Goal: Task Accomplishment & Management: Manage account settings

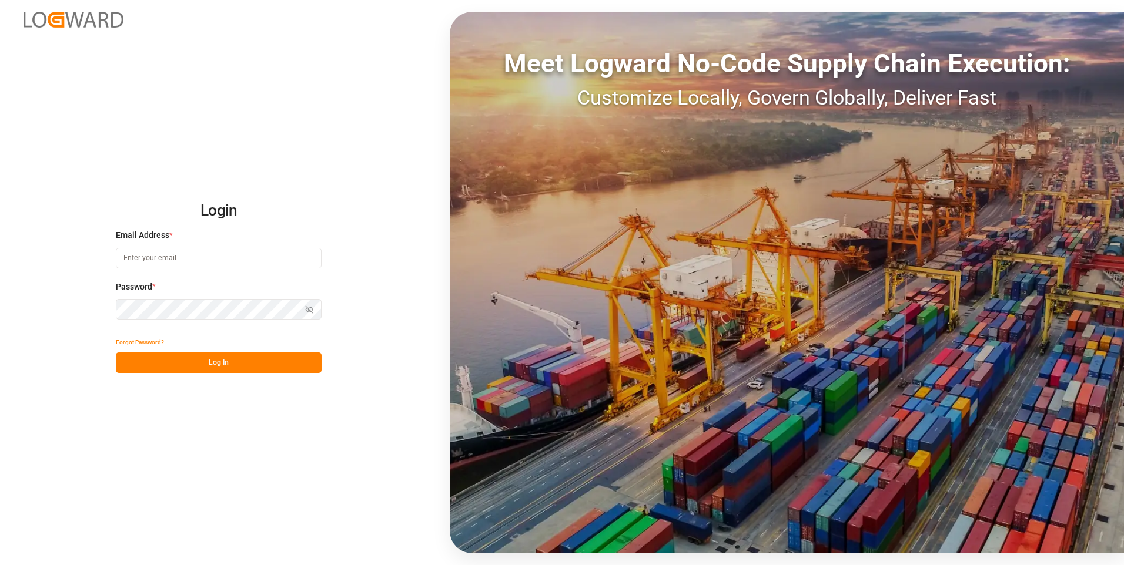
type input "[PERSON_NAME][EMAIL_ADDRESS][PERSON_NAME][DOMAIN_NAME]"
click at [309, 362] on button "Log In" at bounding box center [219, 363] width 206 height 21
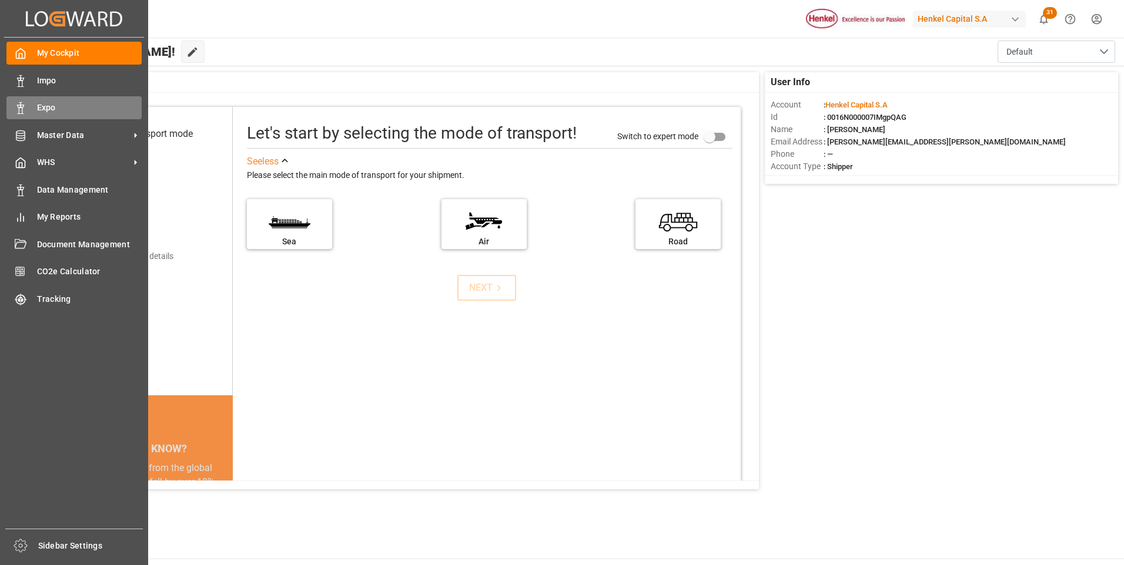
click at [27, 105] on div "Expo Expo" at bounding box center [73, 107] width 135 height 23
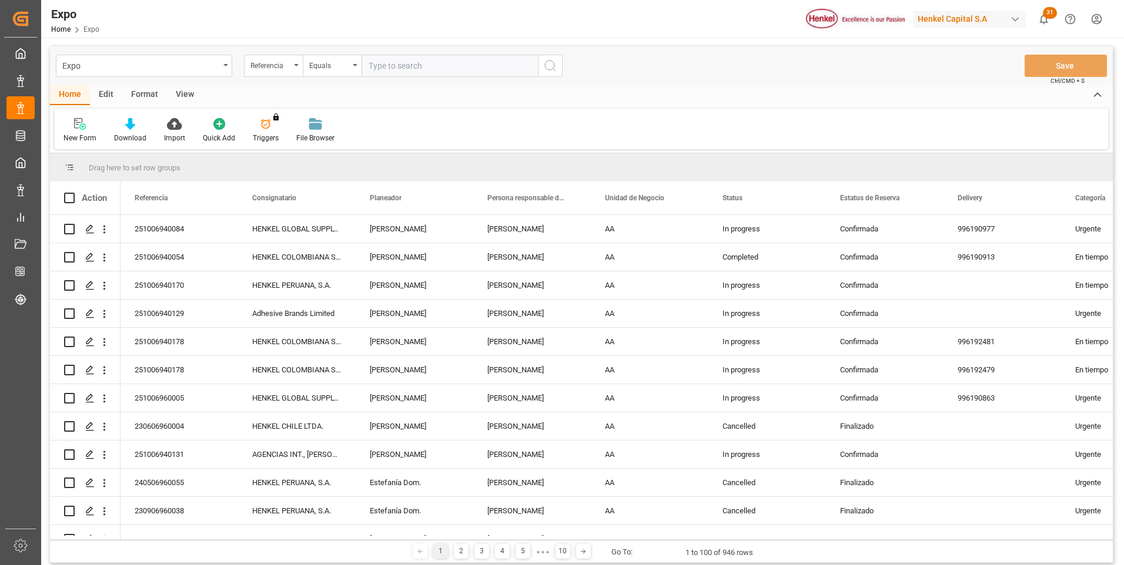
click at [379, 68] on input "text" at bounding box center [449, 66] width 176 height 22
type input "250906940145"
click at [554, 58] on button "search button" at bounding box center [550, 66] width 25 height 22
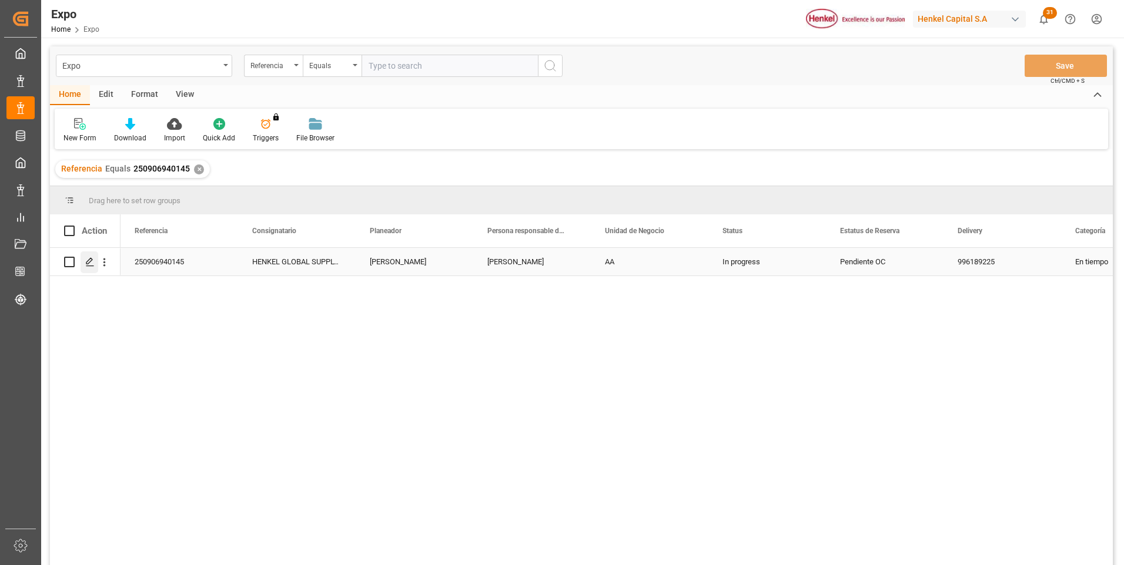
click at [93, 258] on icon "Press SPACE to select this row." at bounding box center [89, 261] width 9 height 9
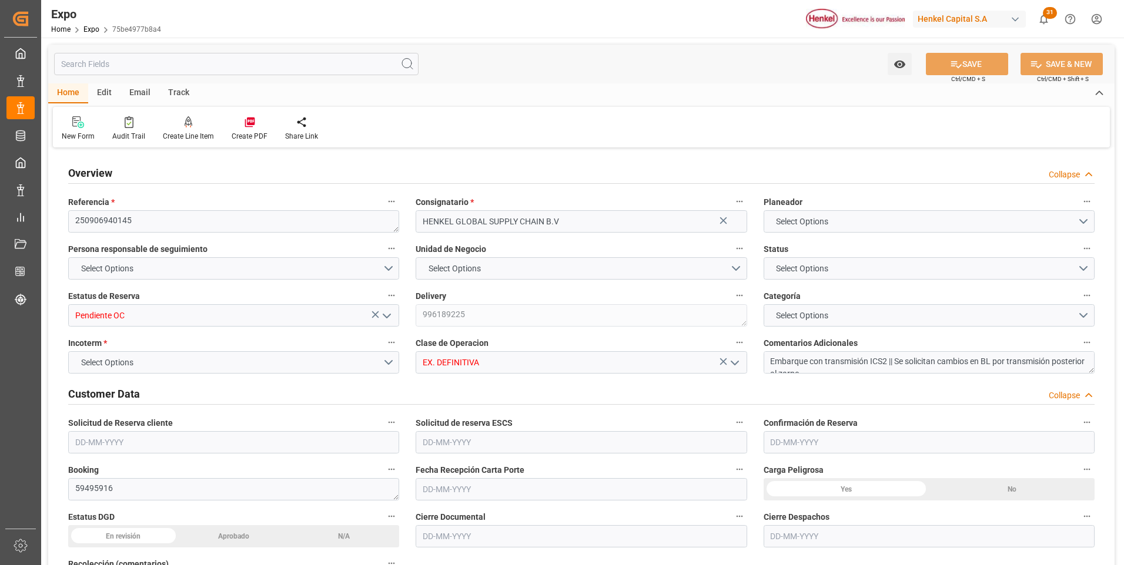
type input "6343.36"
type input "8722.121"
type input "10"
type input "9211482"
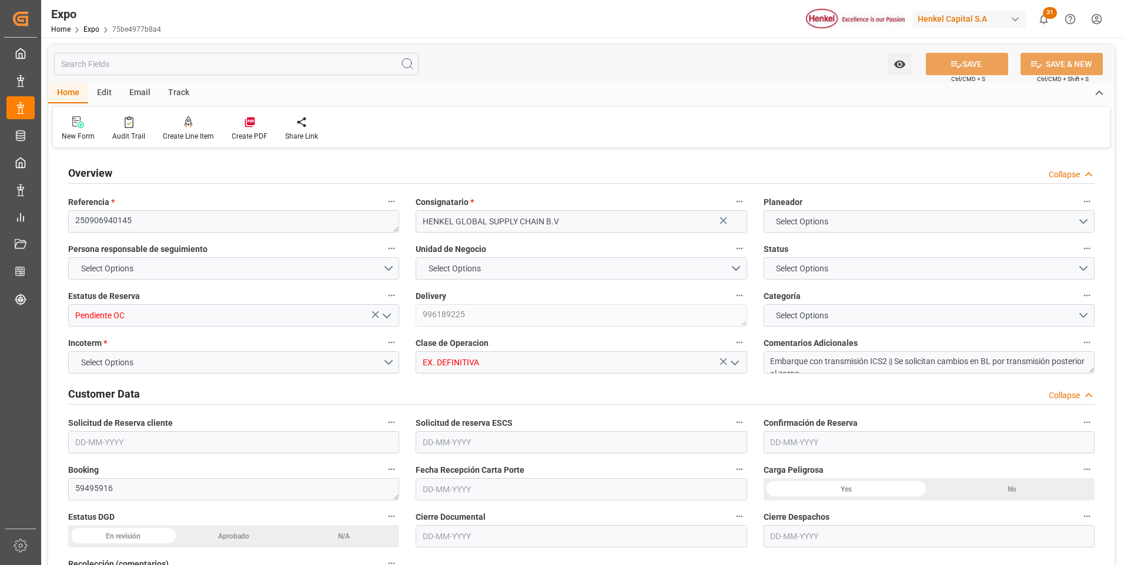
type input "9211482"
type input "MXATM"
type input "PLGDY"
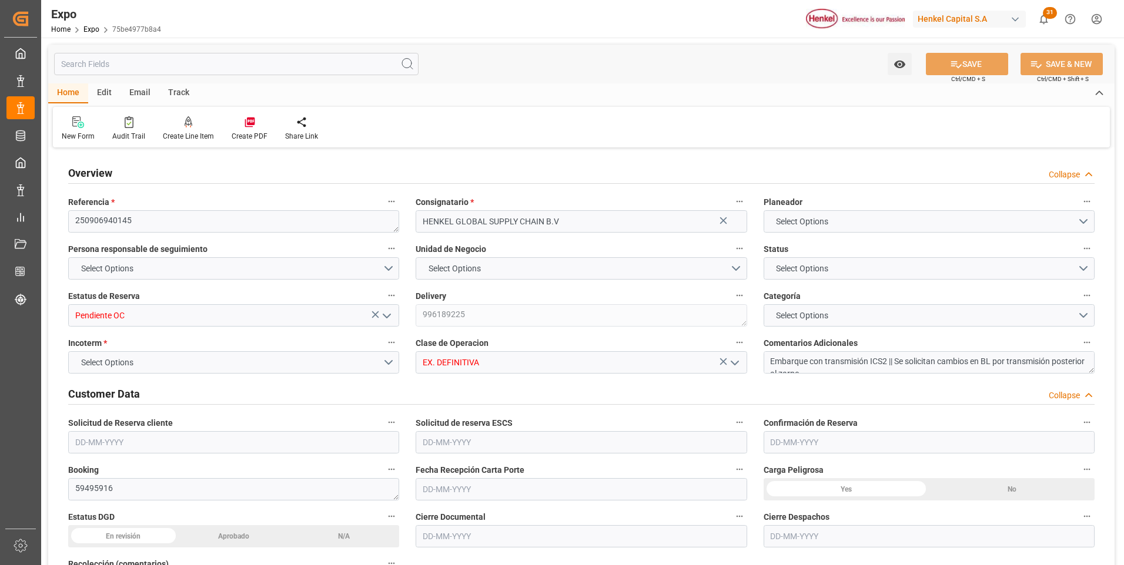
type input "4578582308"
type input "4578598667"
type input "9292149"
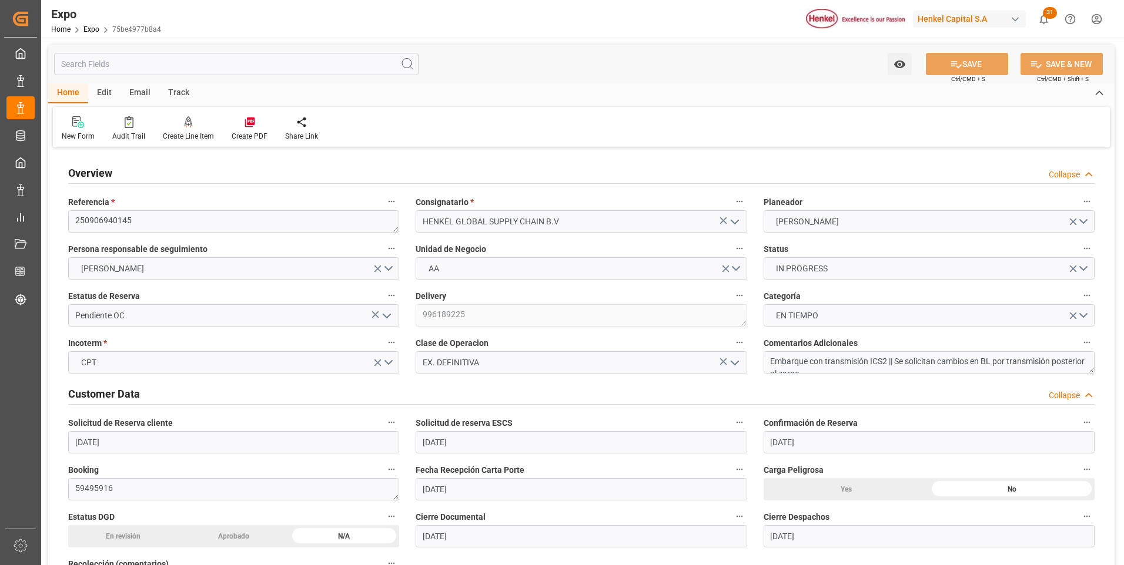
type input "[DATE]"
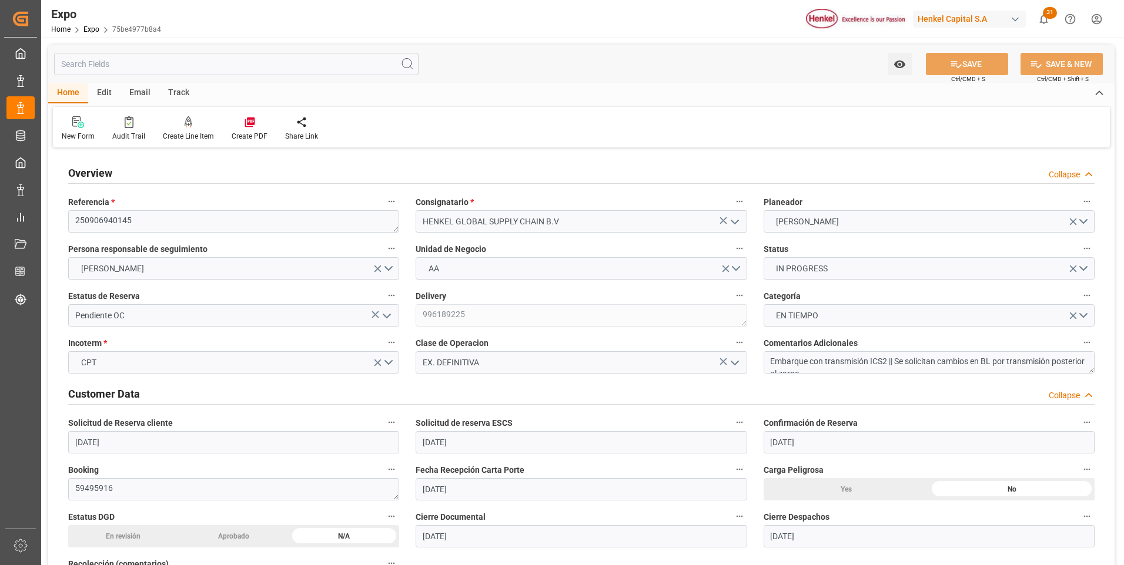
type input "[DATE]"
type input "[DATE] 00:00"
type input "[DATE]"
type input "[DATE] 11:25"
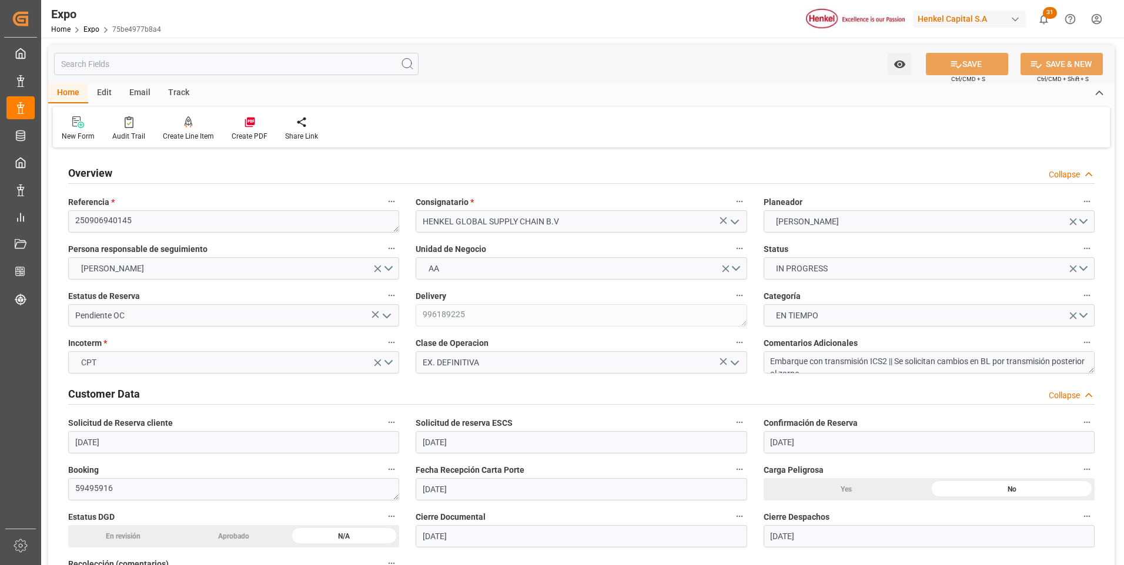
type input "[DATE]"
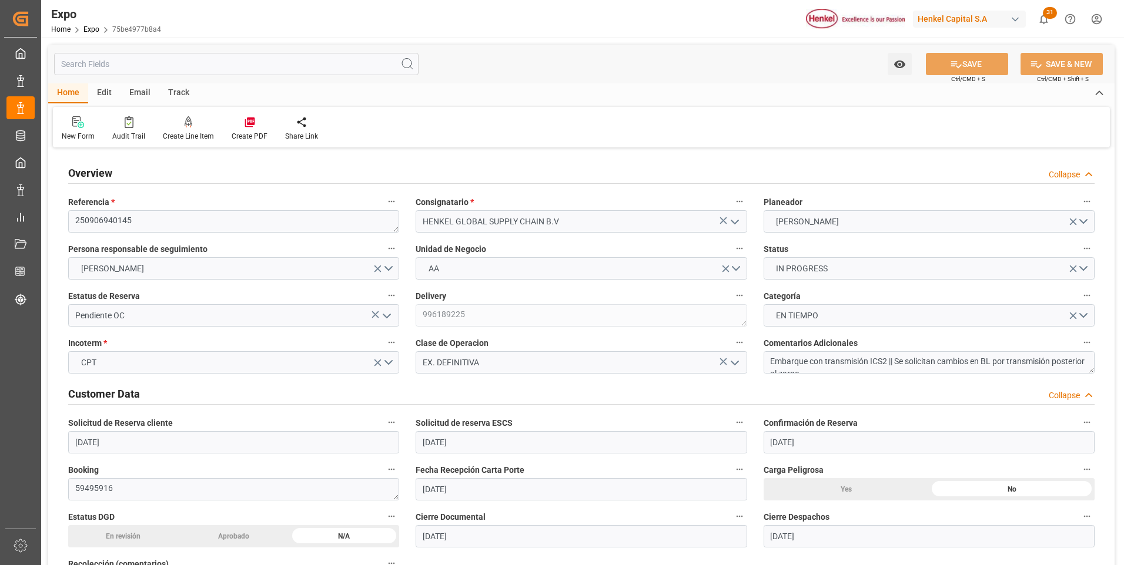
type input "[DATE] 18:00"
type input "[DATE] 00:00"
type input "[DATE] 20:30"
type input "[DATE] 02:00"
type input "[DATE] 00:00"
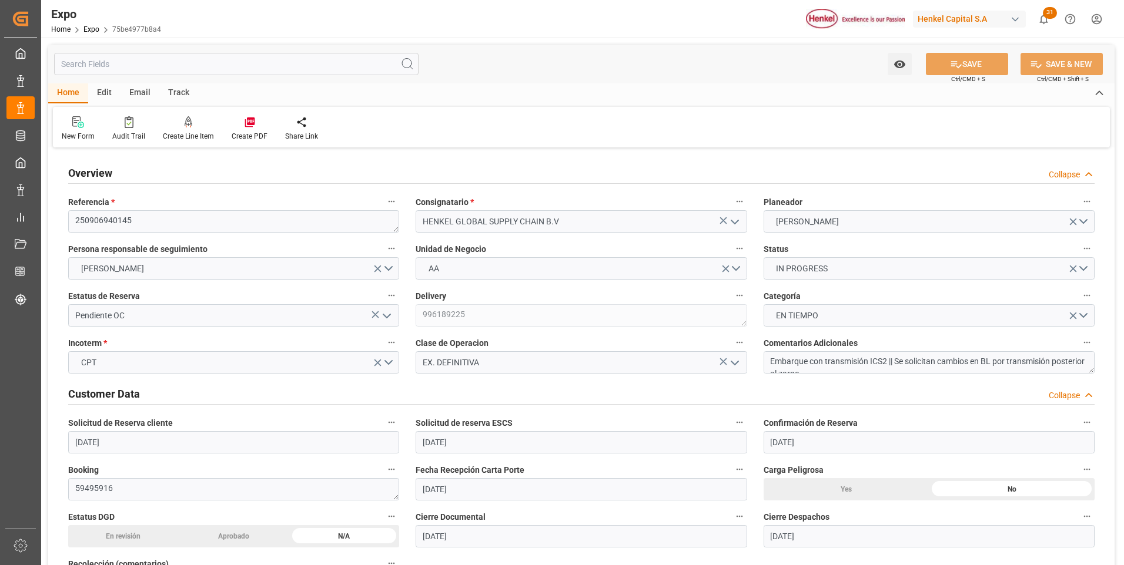
type input "[DATE]"
type input "[DATE] 09:07"
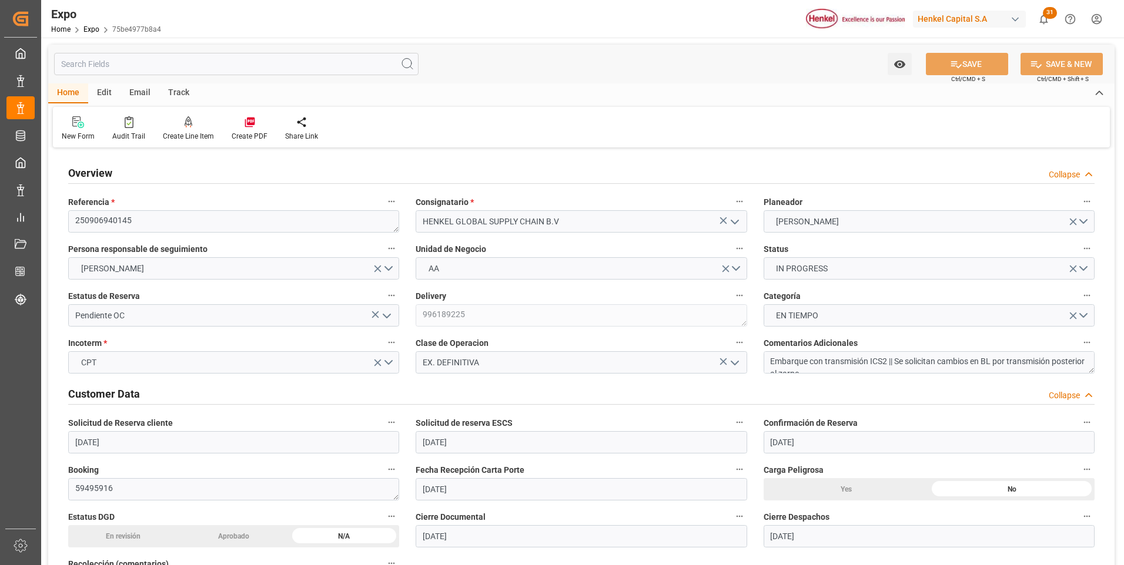
type input "[DATE] 03:59"
type input "[DATE] 18:00"
type input "[DATE] 20:47"
type input "[DATE] 14:00"
type input "[DATE] 12:40"
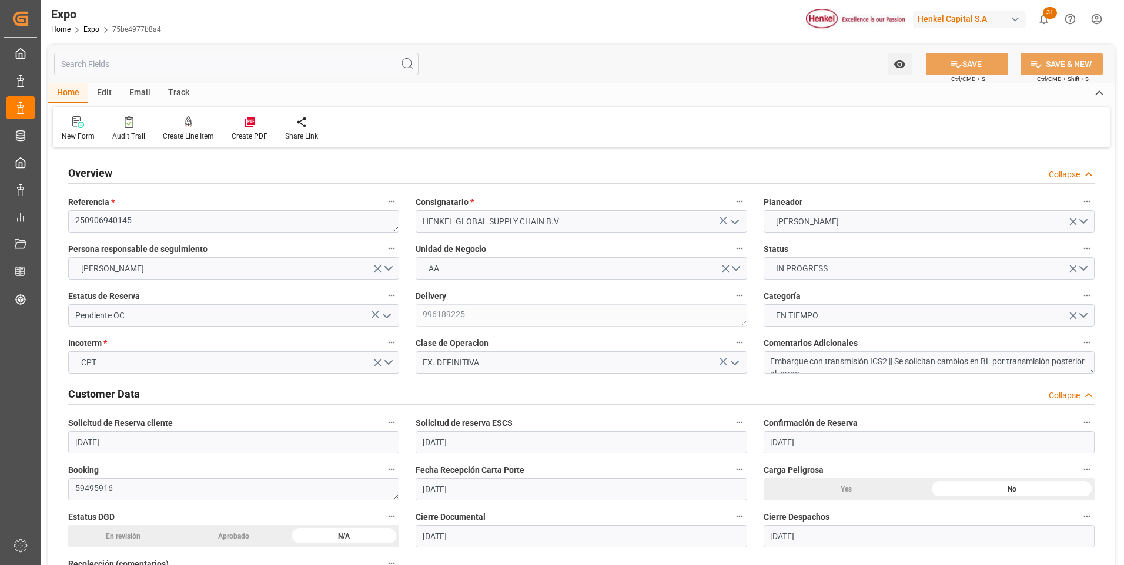
type input "[DATE] 12:42"
type input "[DATE] 04:48"
type input "[DATE] 23:51"
type input "[DATE] 22:00"
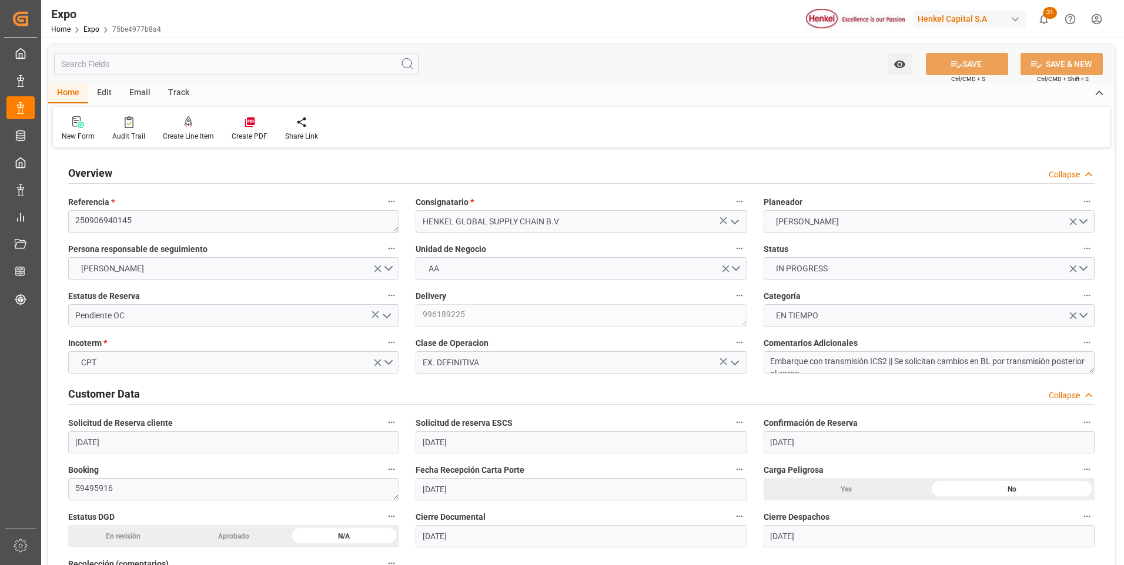
type input "[DATE] 02:00"
type input "[DATE] 13:27"
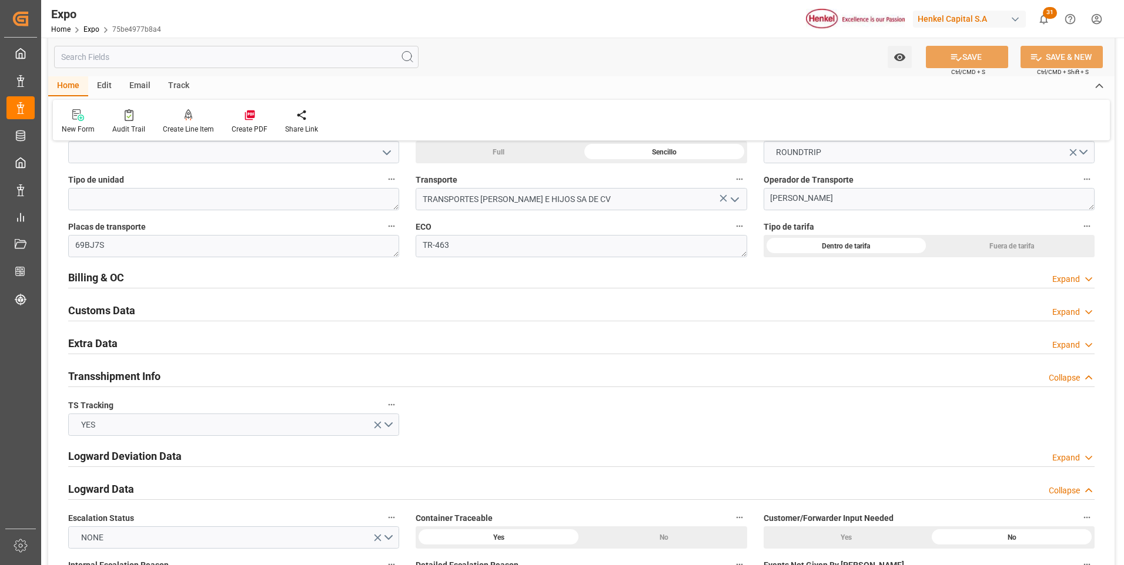
scroll to position [1940, 0]
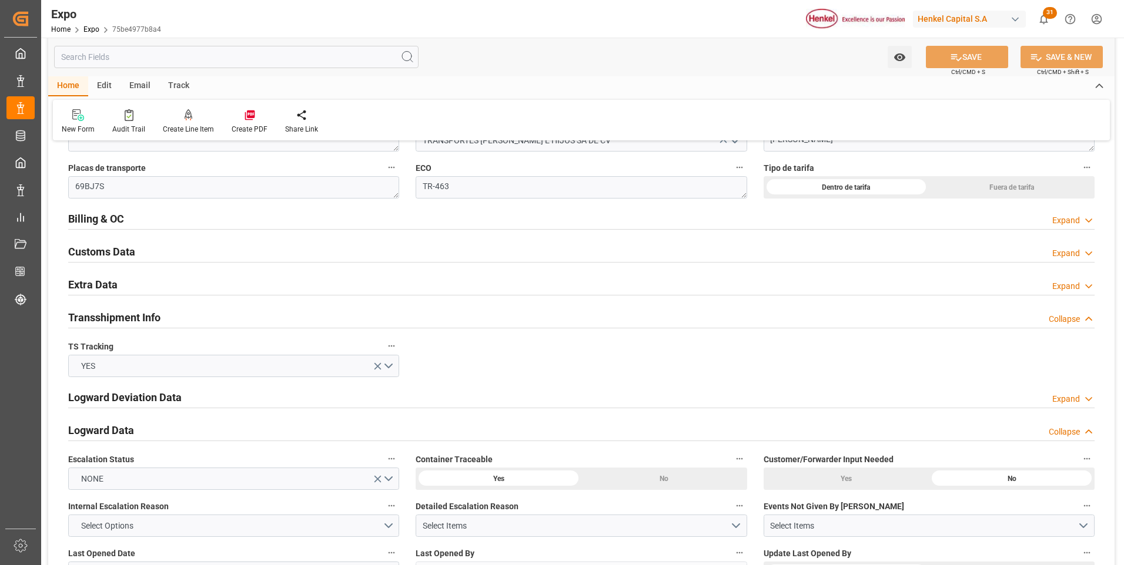
click at [1062, 216] on div "Expand" at bounding box center [1066, 221] width 28 height 12
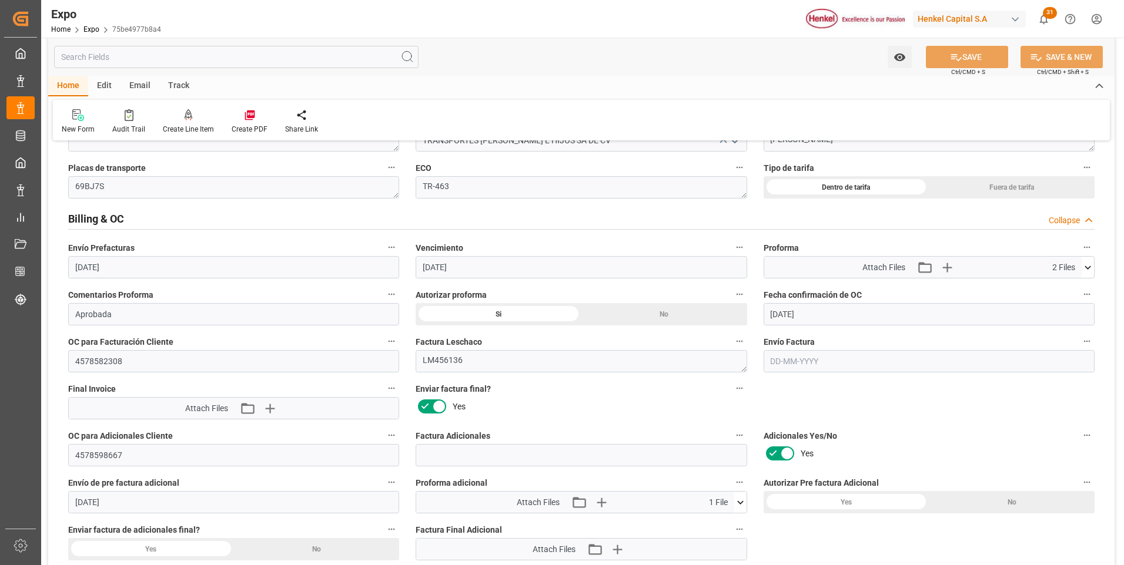
scroll to position [1998, 0]
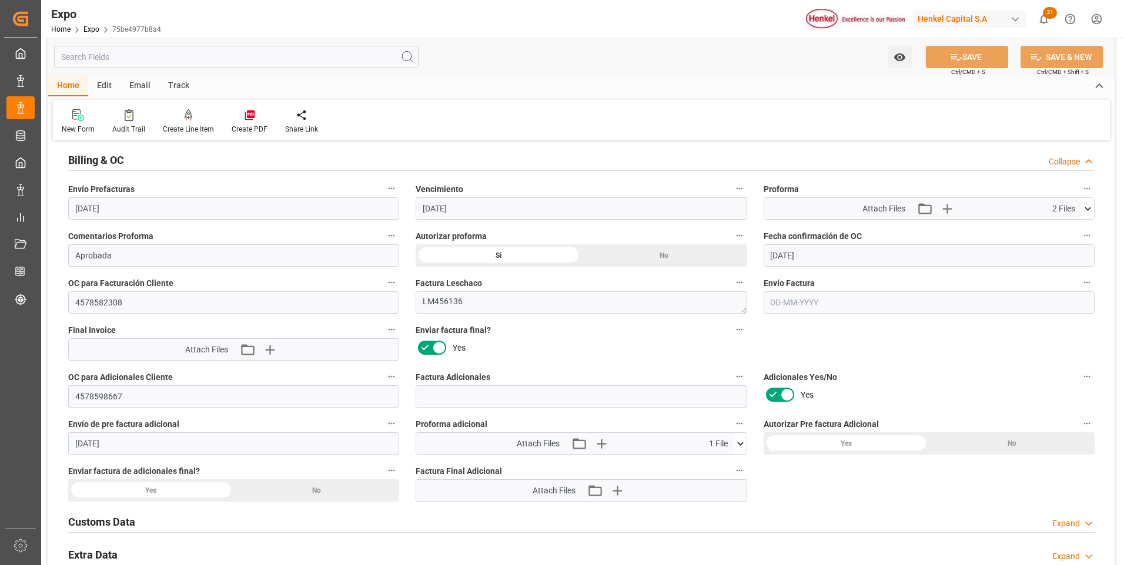
click at [821, 443] on div "Yes" at bounding box center [847, 444] width 166 height 22
click at [953, 62] on icon at bounding box center [956, 57] width 12 height 12
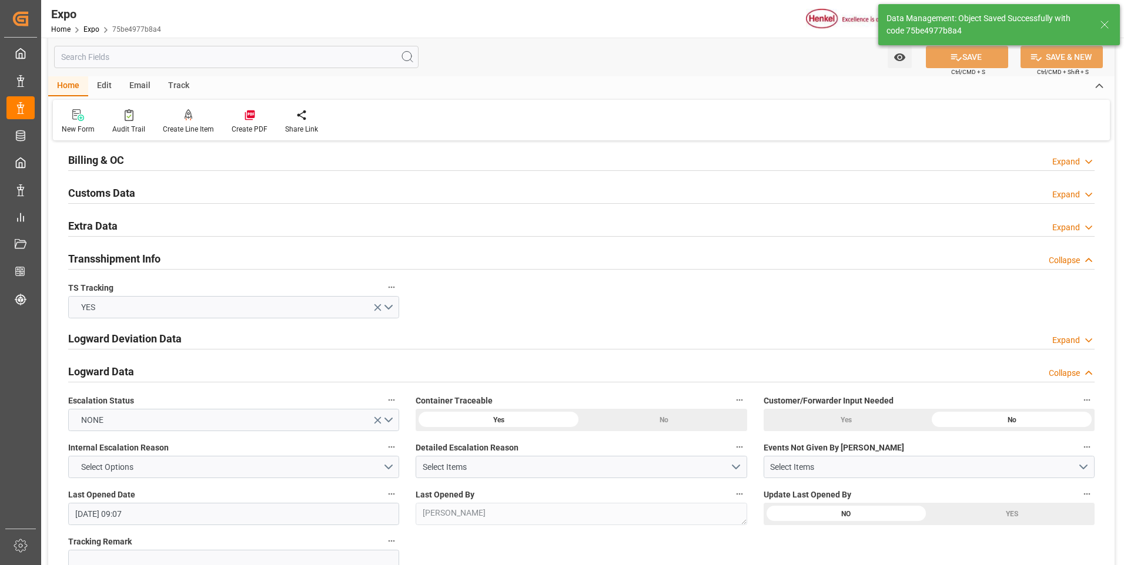
type textarea "[PERSON_NAME]"
type input "[DATE] 19:26"
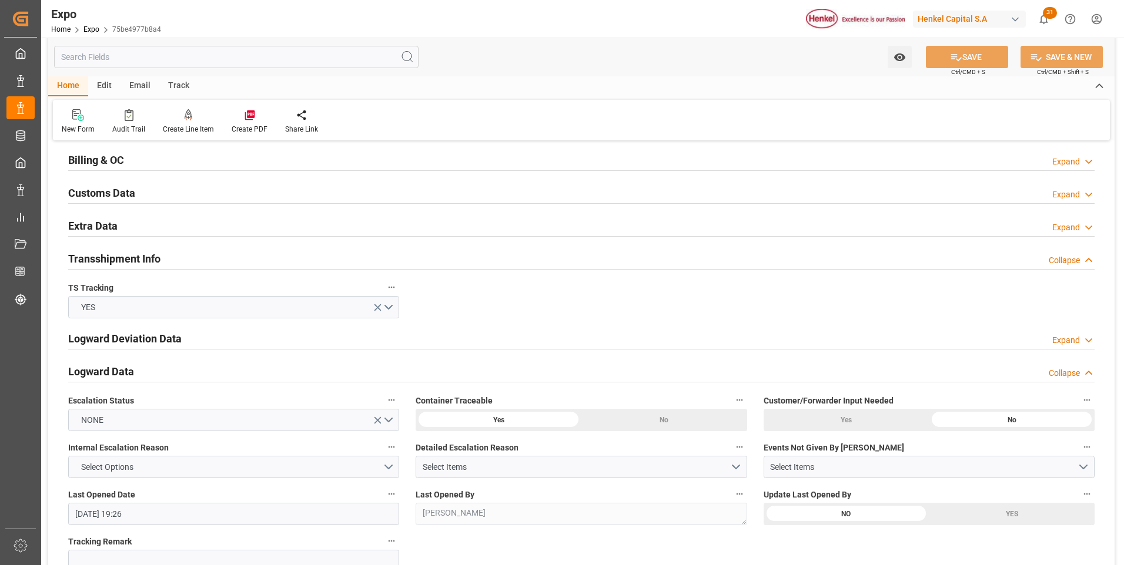
click at [1060, 163] on div "Expand" at bounding box center [1066, 162] width 28 height 12
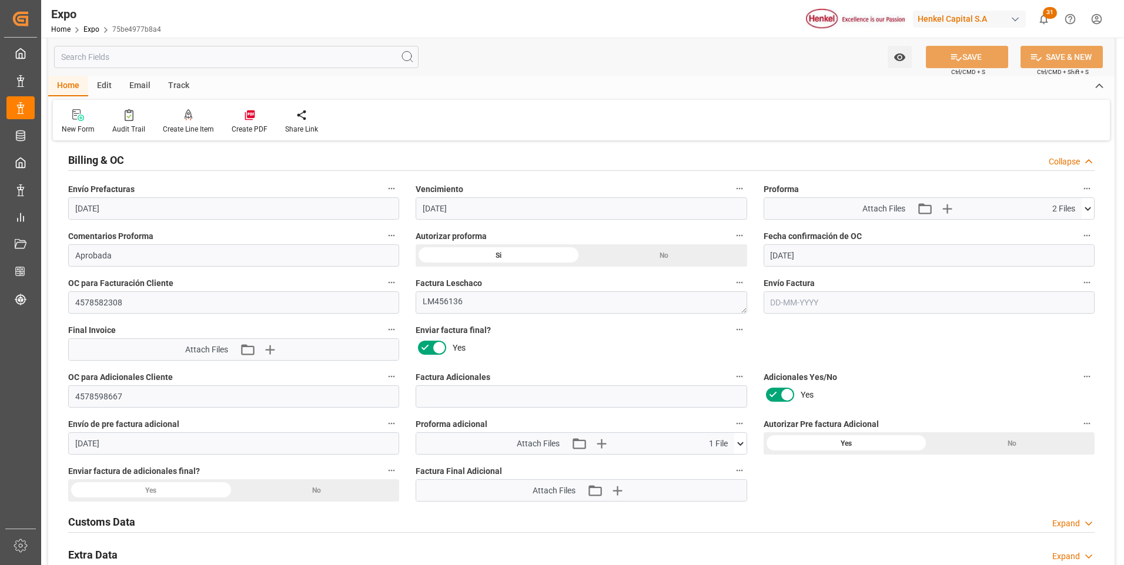
scroll to position [2116, 0]
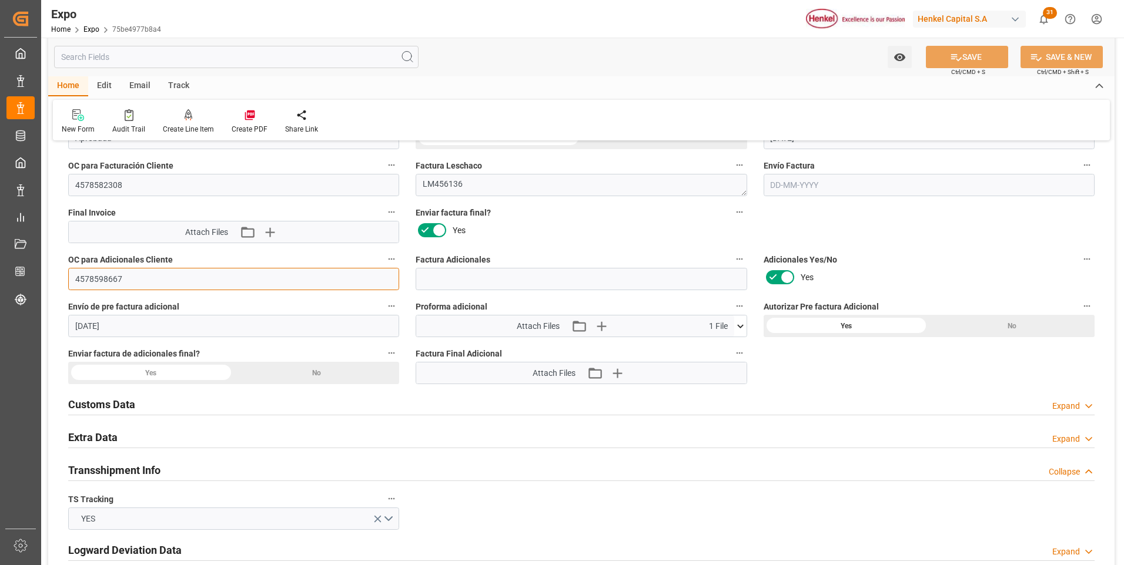
click at [112, 279] on input "4578598667" at bounding box center [233, 279] width 331 height 22
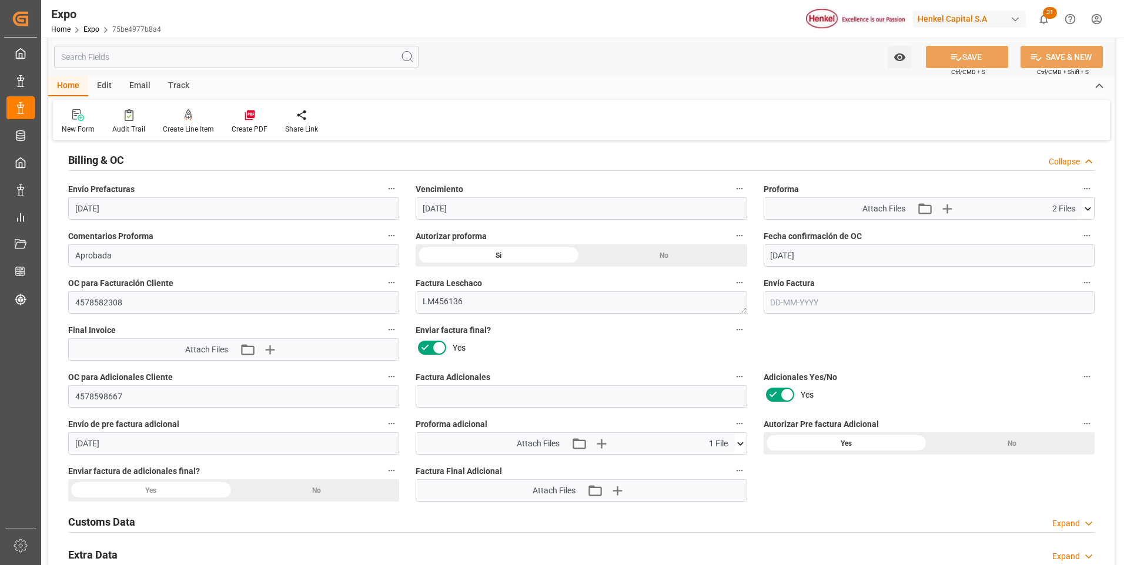
click at [781, 300] on input "text" at bounding box center [929, 303] width 331 height 22
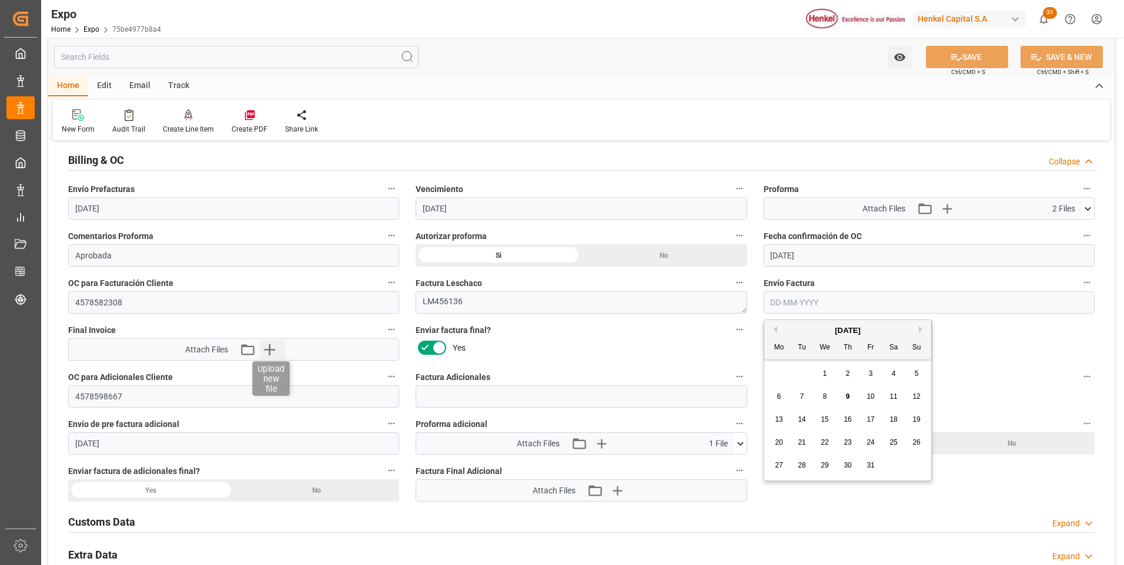
click at [273, 352] on icon "button" at bounding box center [269, 349] width 19 height 19
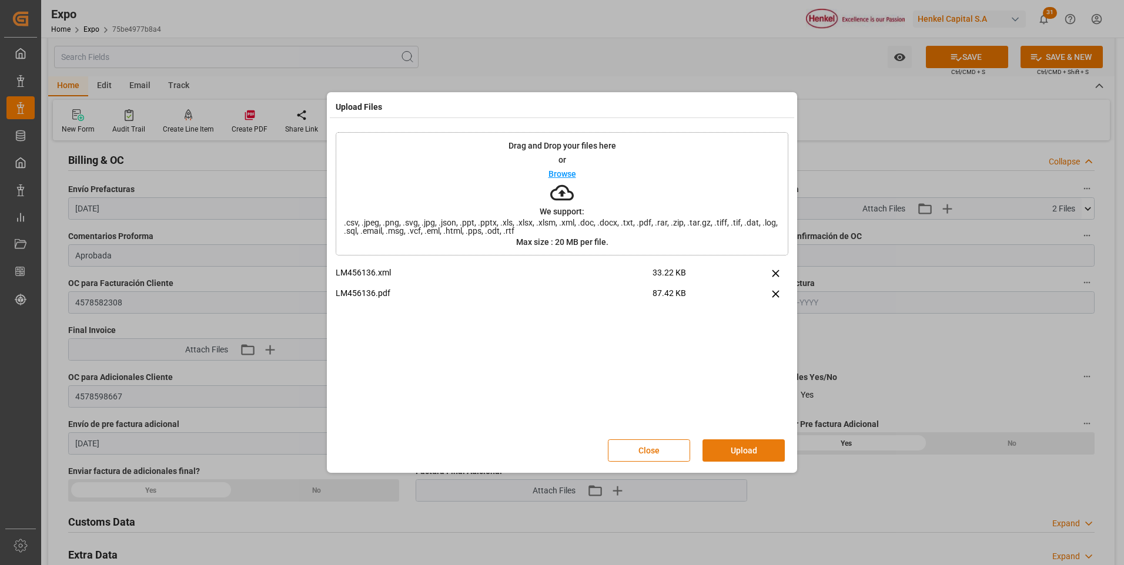
click at [770, 457] on button "Upload" at bounding box center [743, 451] width 82 height 22
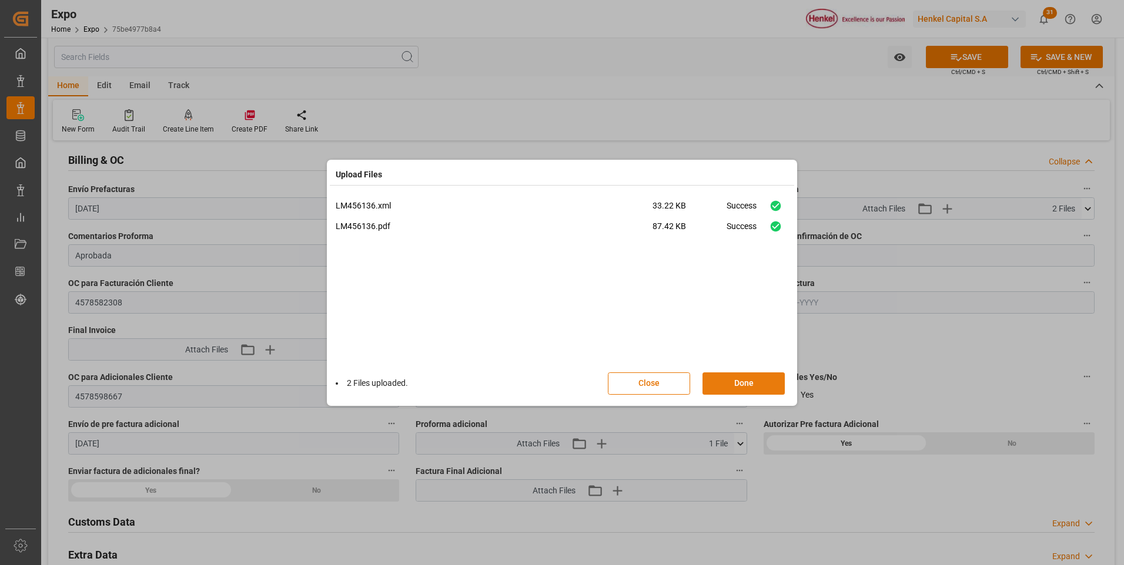
click at [773, 387] on button "Done" at bounding box center [743, 384] width 82 height 22
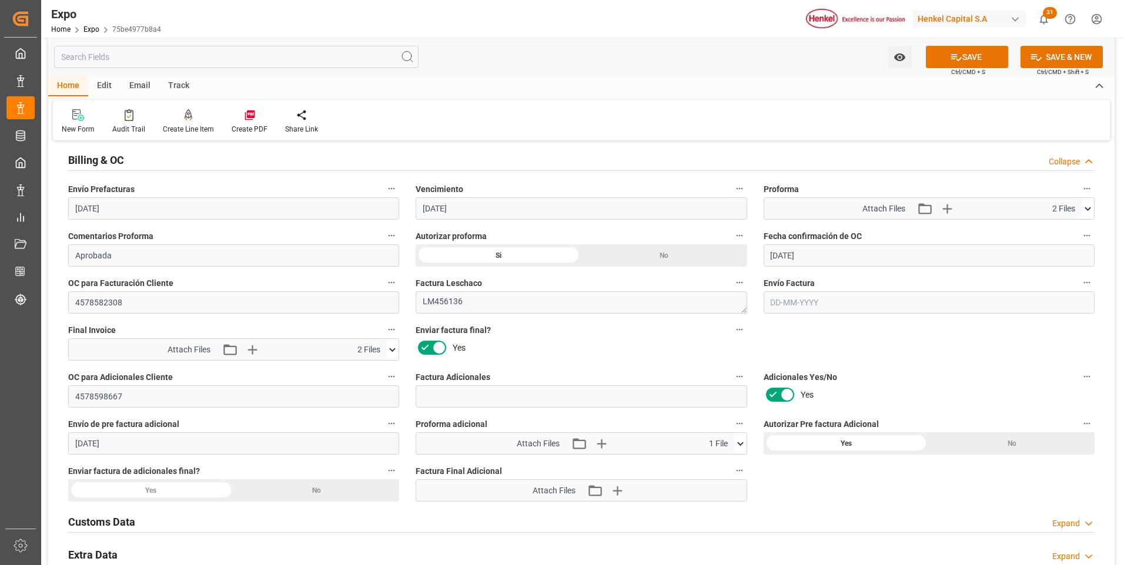
click at [799, 303] on input "text" at bounding box center [929, 303] width 331 height 22
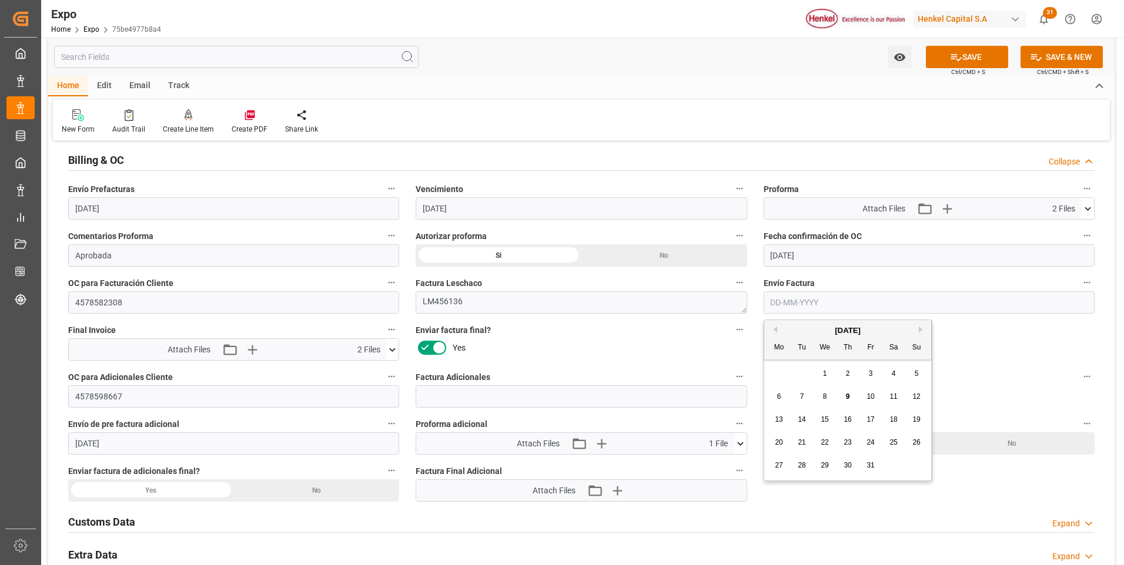
click at [846, 397] on span "9" at bounding box center [848, 397] width 4 height 8
type input "[DATE]"
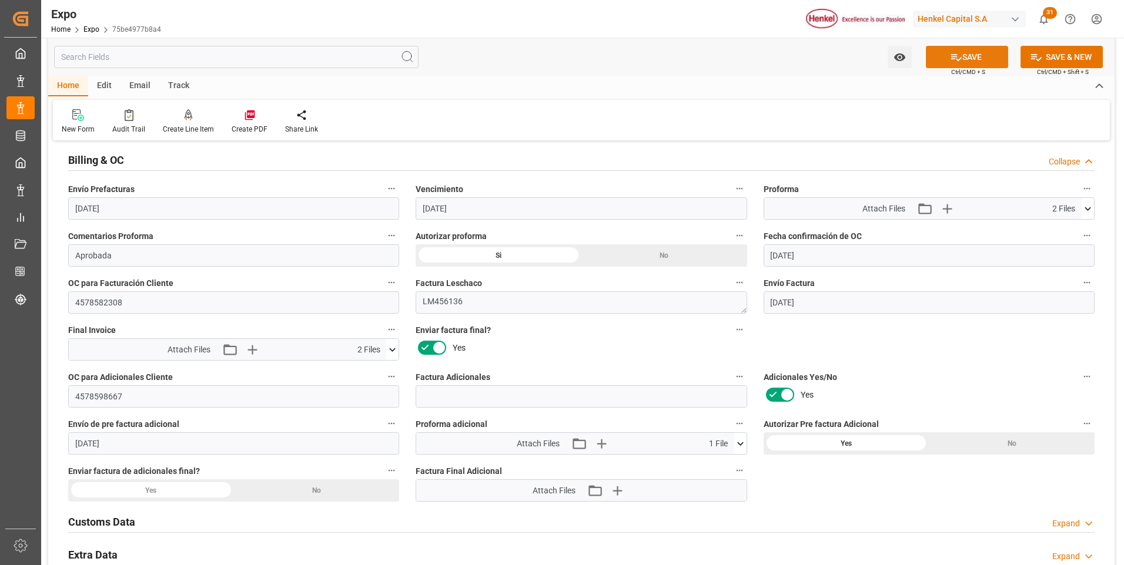
click at [945, 57] on button "SAVE" at bounding box center [967, 57] width 82 height 22
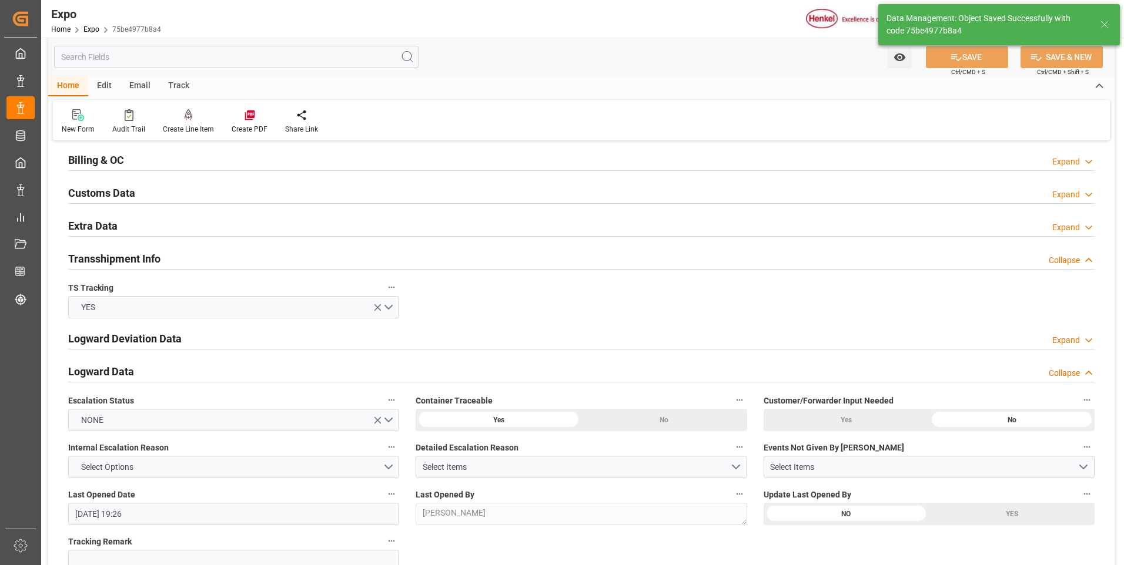
type input "[DATE] 19:30"
click at [1092, 159] on icon at bounding box center [1089, 162] width 12 height 12
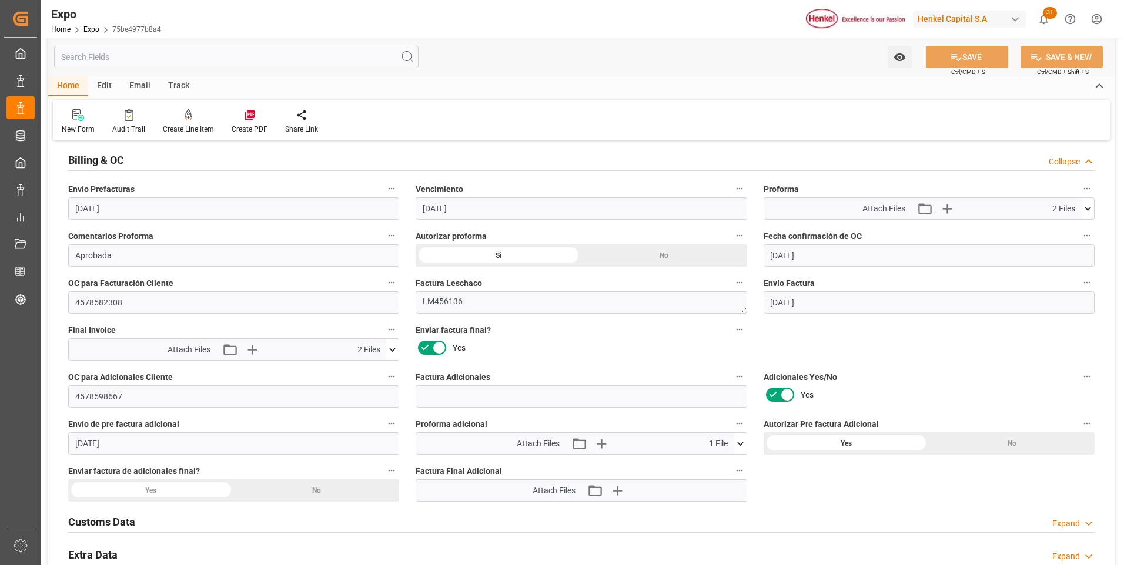
scroll to position [2057, 0]
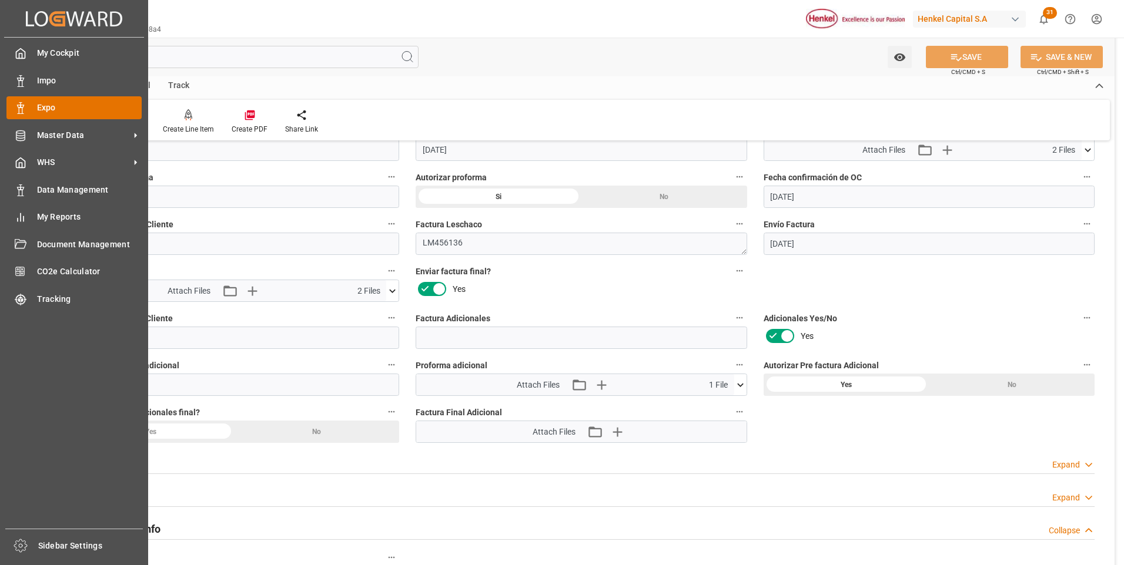
click at [19, 105] on polygon at bounding box center [19, 106] width 4 height 2
